Goal: Transaction & Acquisition: Obtain resource

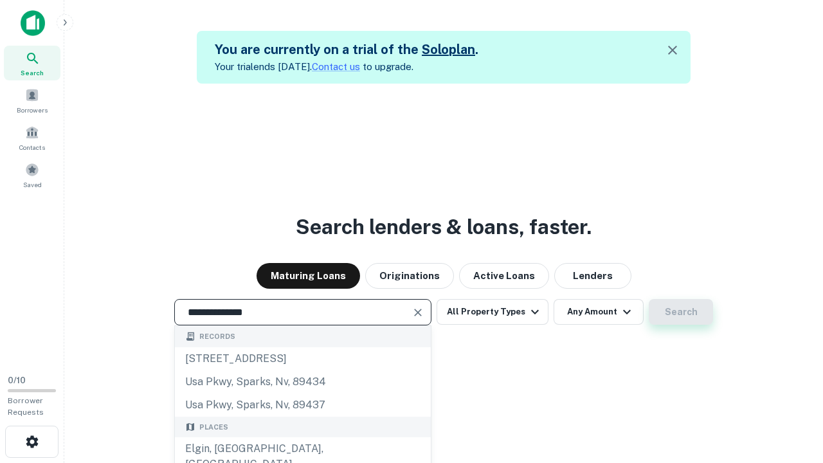
type input "**********"
click at [649, 299] on button "Search" at bounding box center [681, 312] width 64 height 26
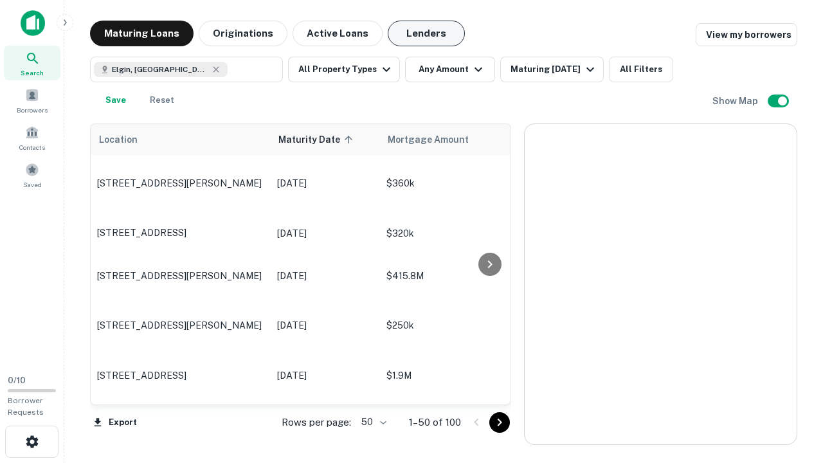
click at [427, 33] on button "Lenders" at bounding box center [426, 34] width 77 height 26
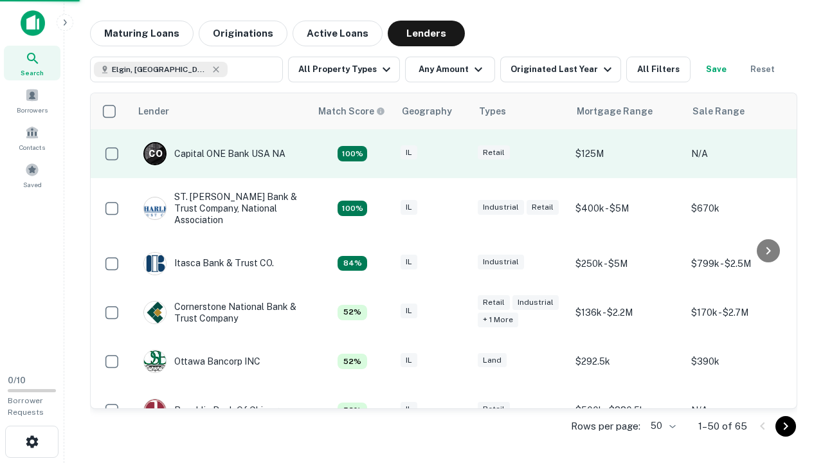
click at [457, 154] on div "IL" at bounding box center [433, 153] width 64 height 17
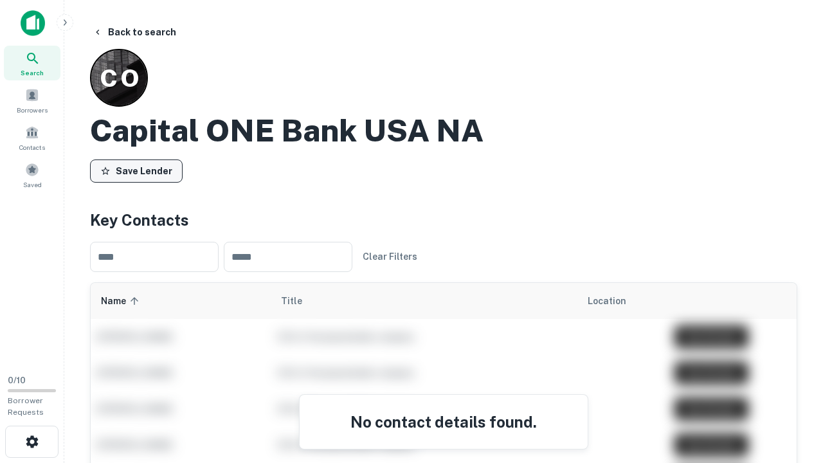
click at [136, 170] on button "Save Lender" at bounding box center [136, 171] width 93 height 23
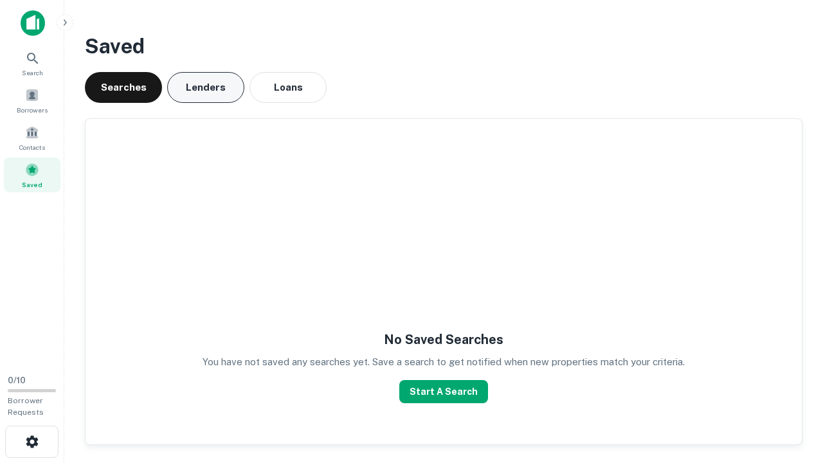
click at [206, 87] on button "Lenders" at bounding box center [205, 87] width 77 height 31
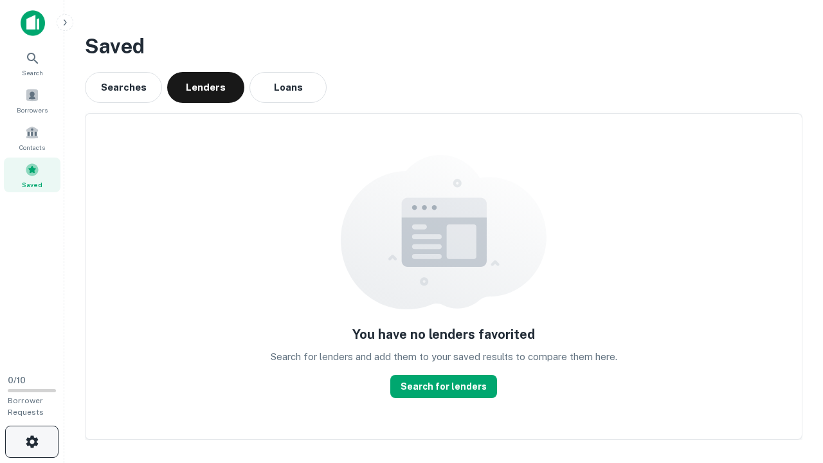
click at [32, 442] on icon "button" at bounding box center [31, 441] width 15 height 15
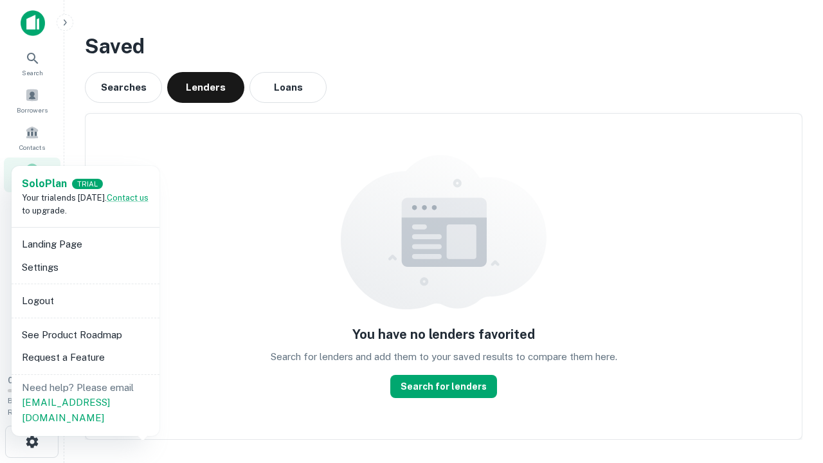
click at [85, 300] on li "Logout" at bounding box center [86, 300] width 138 height 23
